Goal: Information Seeking & Learning: Check status

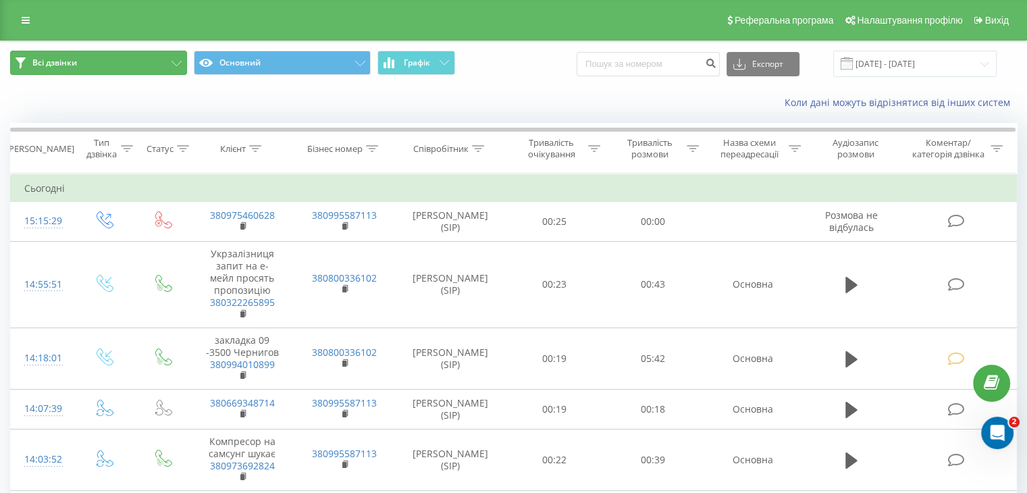
click at [166, 63] on button "Всі дзвінки" at bounding box center [98, 63] width 177 height 24
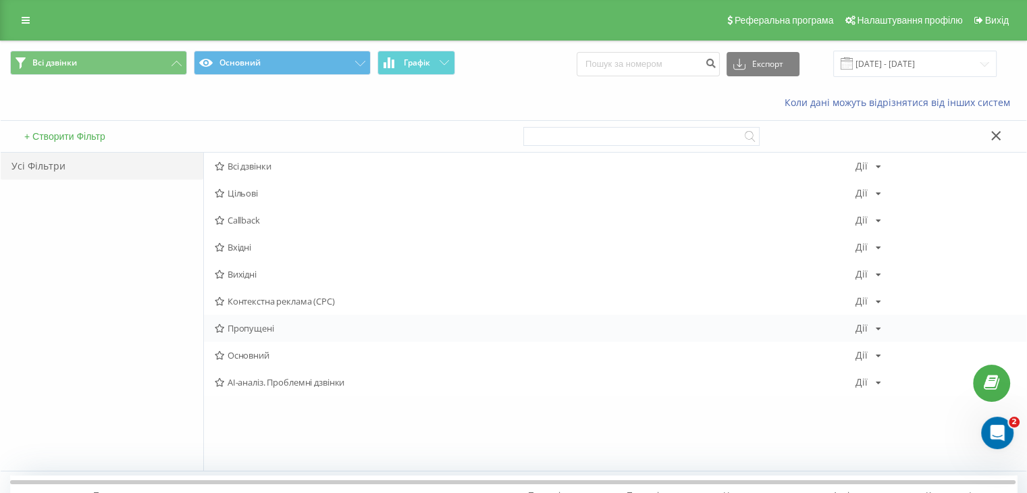
click at [259, 329] on span "Пропущені" at bounding box center [535, 327] width 641 height 9
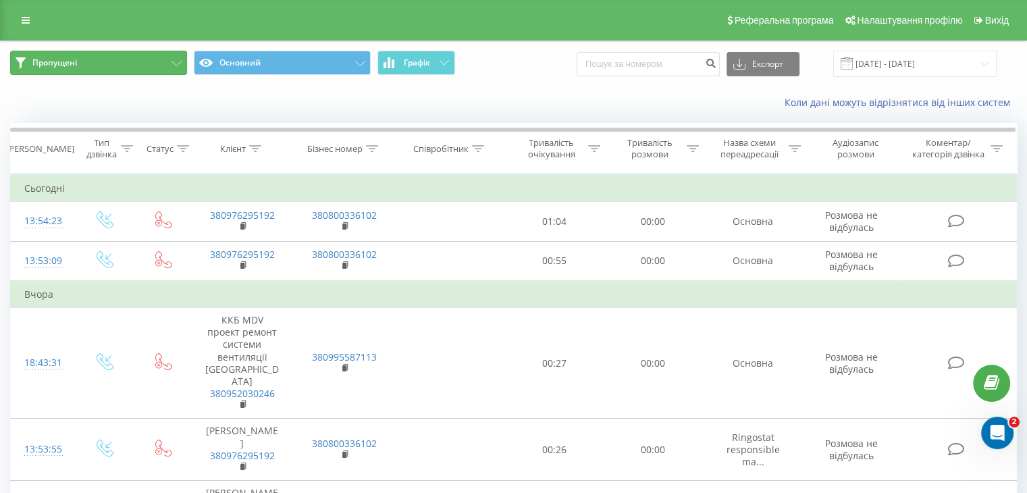
click at [49, 62] on span "Пропущені" at bounding box center [54, 62] width 45 height 11
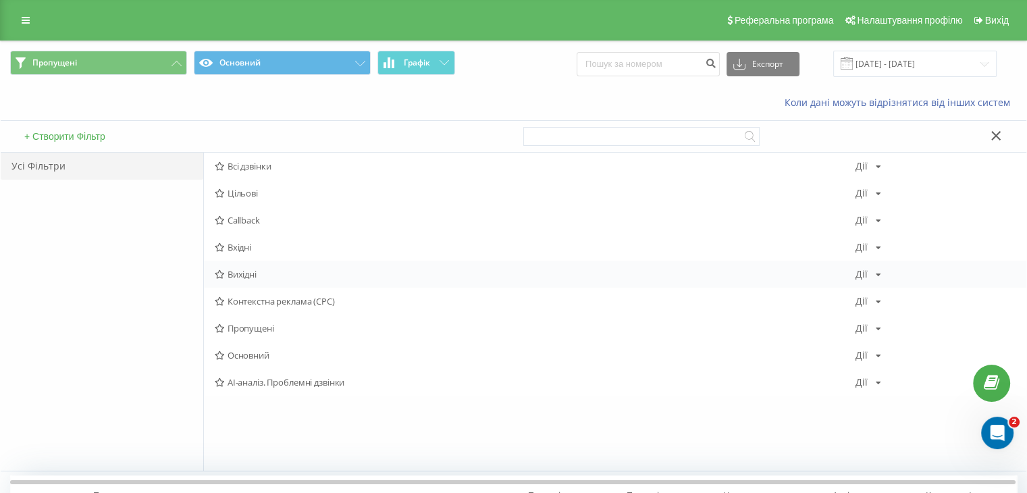
click at [254, 279] on div "Вихідні Дії Редагувати Копіювати Видалити За замовчуванням Поділитися" at bounding box center [615, 274] width 822 height 27
click at [261, 274] on span "Вихідні" at bounding box center [535, 273] width 641 height 9
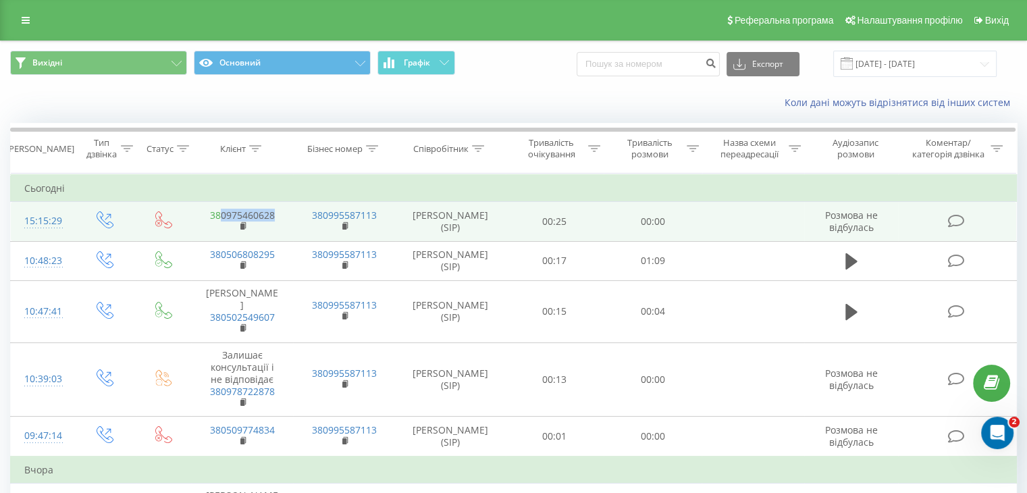
drag, startPoint x: 276, startPoint y: 212, endPoint x: 222, endPoint y: 209, distance: 54.1
click at [222, 209] on td "380975460628" at bounding box center [242, 221] width 102 height 39
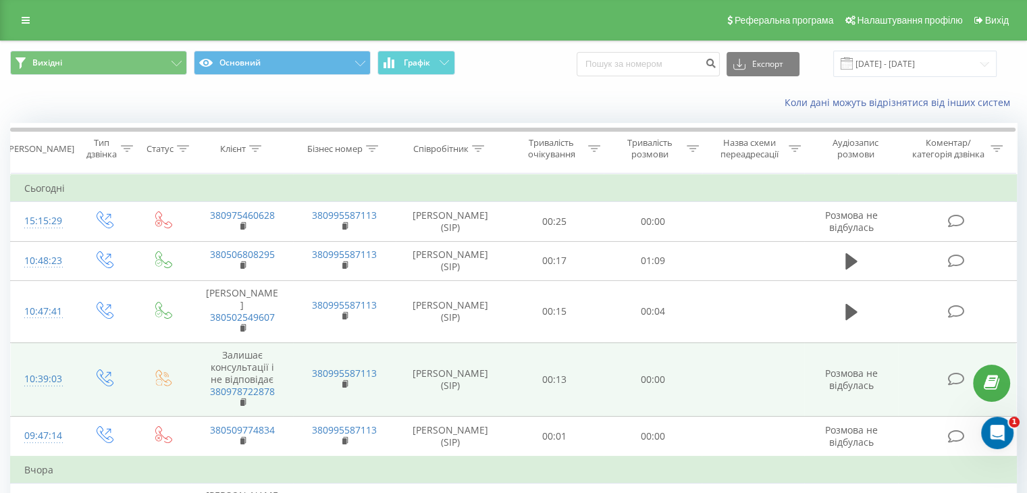
click at [233, 357] on td "Залишає консультації і не відповідає 380978722878" at bounding box center [242, 379] width 102 height 74
click at [157, 369] on icon at bounding box center [163, 377] width 17 height 17
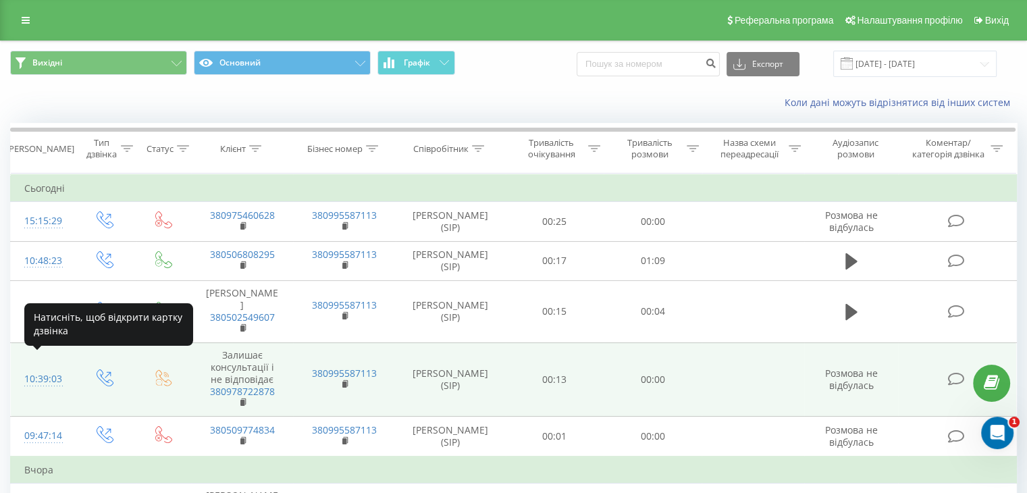
click at [46, 366] on div "10:39:03" at bounding box center [42, 379] width 36 height 26
